Goal: Task Accomplishment & Management: Use online tool/utility

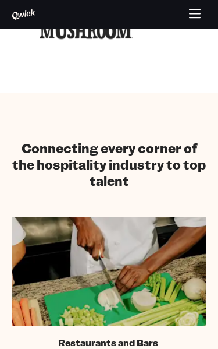
scroll to position [458, 0]
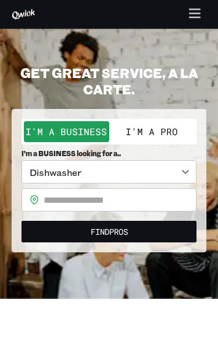
scroll to position [30, 0]
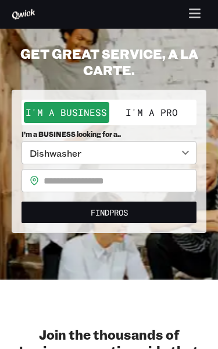
click at [180, 161] on body "**********" at bounding box center [109, 144] width 218 height 349
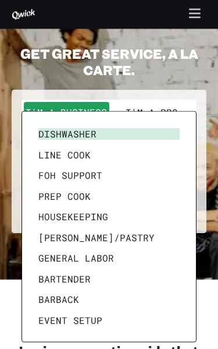
scroll to position [30, 0]
click at [54, 317] on li "Event Setup" at bounding box center [109, 320] width 151 height 21
type input "**********"
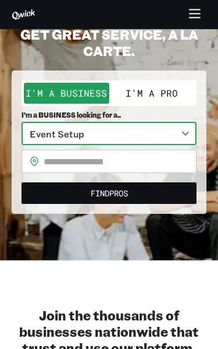
click at [81, 161] on input "text" at bounding box center [120, 161] width 153 height 23
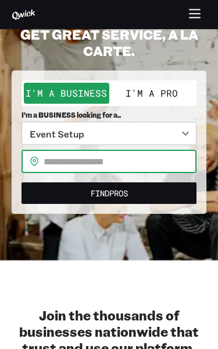
scroll to position [49, 0]
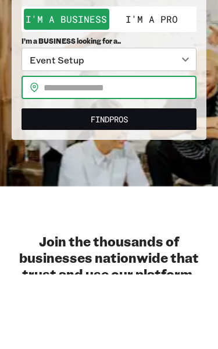
click at [67, 183] on button "Find Pros" at bounding box center [109, 194] width 175 height 22
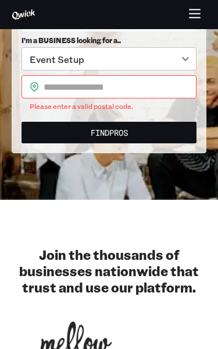
click at [64, 111] on form "**********" at bounding box center [109, 74] width 175 height 137
click at [46, 85] on input "text" at bounding box center [120, 86] width 153 height 23
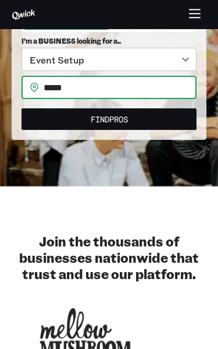
type input "*****"
click at [23, 126] on button "Find Pros" at bounding box center [109, 119] width 175 height 22
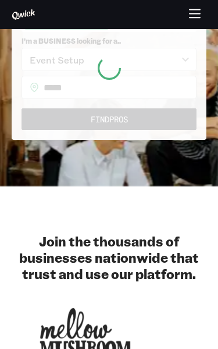
scroll to position [124, 0]
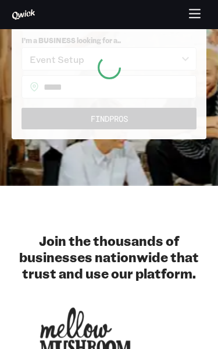
click at [34, 117] on div at bounding box center [109, 67] width 195 height 143
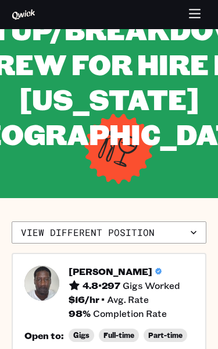
scroll to position [122, 0]
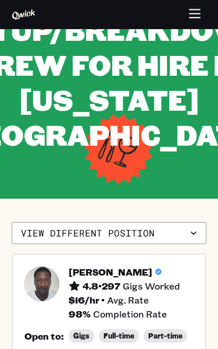
click at [36, 222] on button "View different position" at bounding box center [109, 233] width 195 height 22
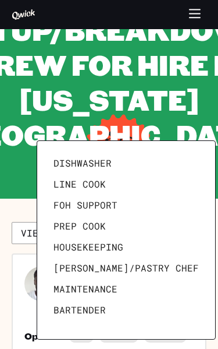
click at [23, 195] on div at bounding box center [109, 174] width 218 height 349
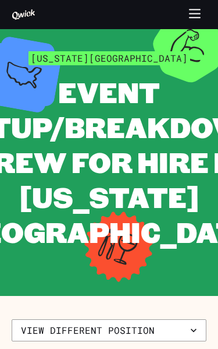
scroll to position [23, 0]
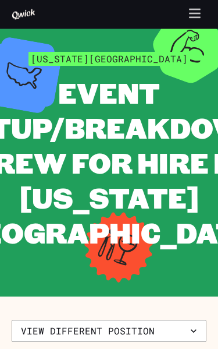
click at [193, 21] on button "button" at bounding box center [195, 14] width 23 height 23
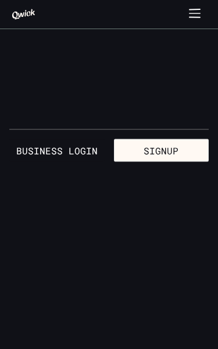
scroll to position [0, 0]
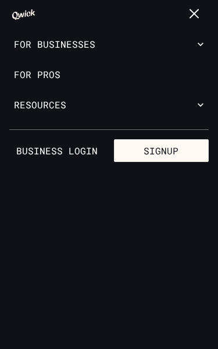
click at [31, 41] on button "For Businesses" at bounding box center [109, 44] width 218 height 30
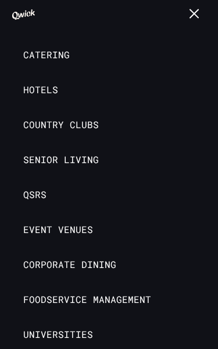
scroll to position [58, 0]
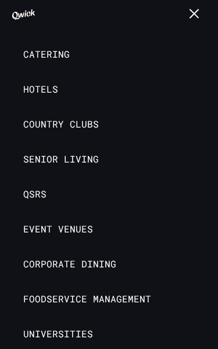
click at [58, 84] on link "Hotels" at bounding box center [109, 89] width 218 height 35
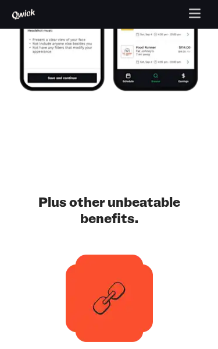
scroll to position [2327, 0]
